Goal: Find specific page/section: Find specific page/section

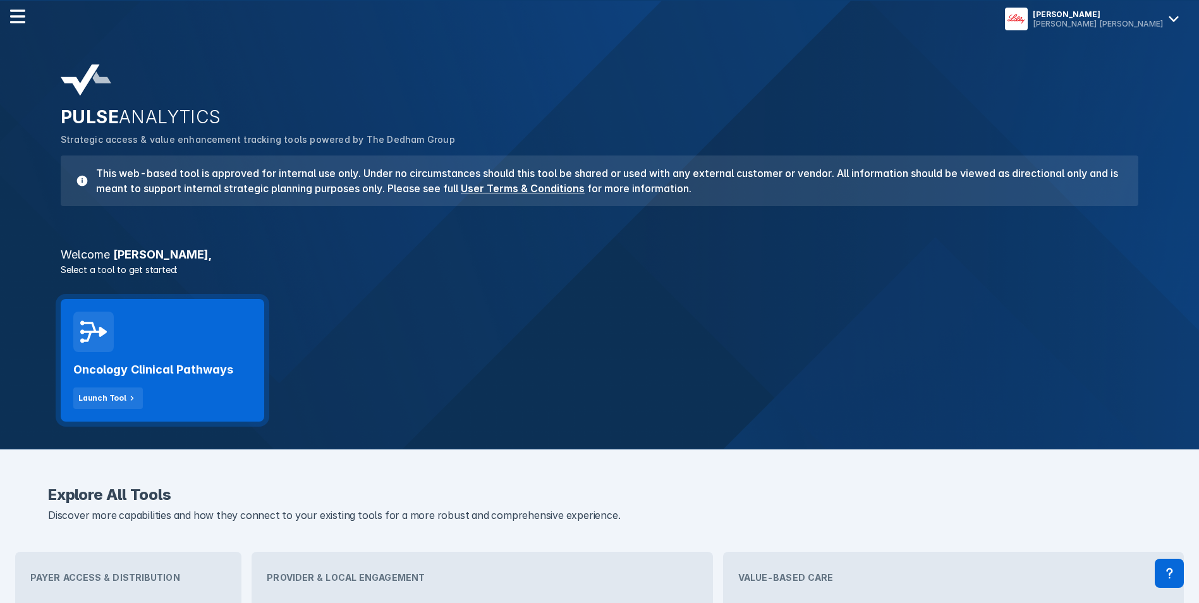
click at [253, 359] on div "Oncology Clinical Pathways Launch Tool" at bounding box center [163, 360] width 204 height 123
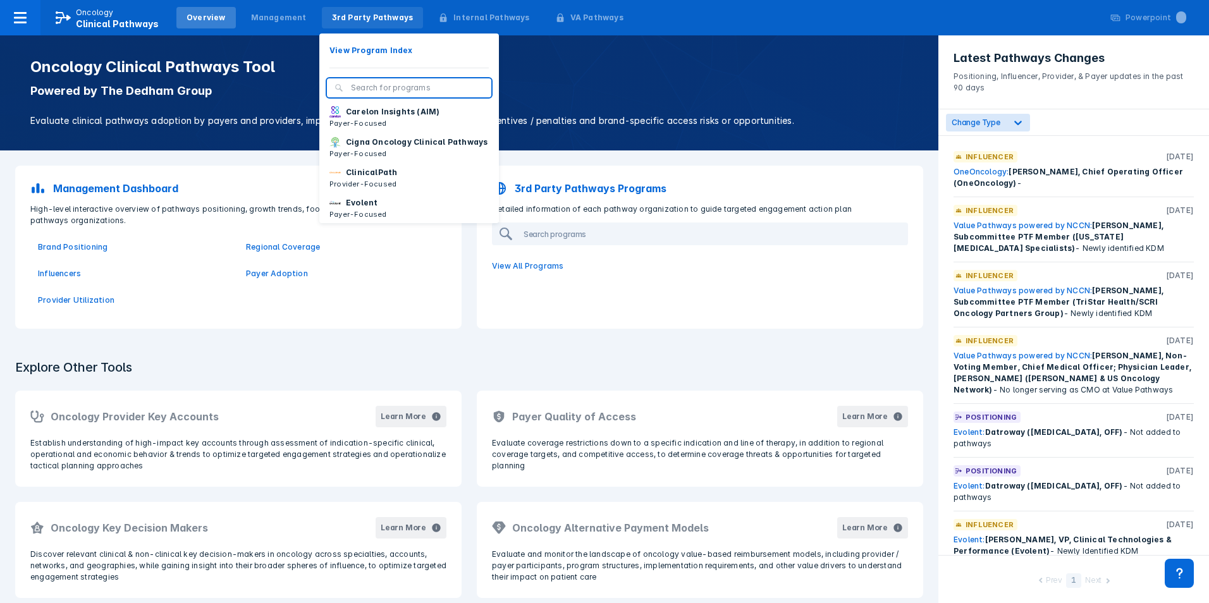
click at [374, 15] on div "3rd Party Pathways" at bounding box center [373, 17] width 82 height 11
